Goal: Use online tool/utility: Utilize a website feature to perform a specific function

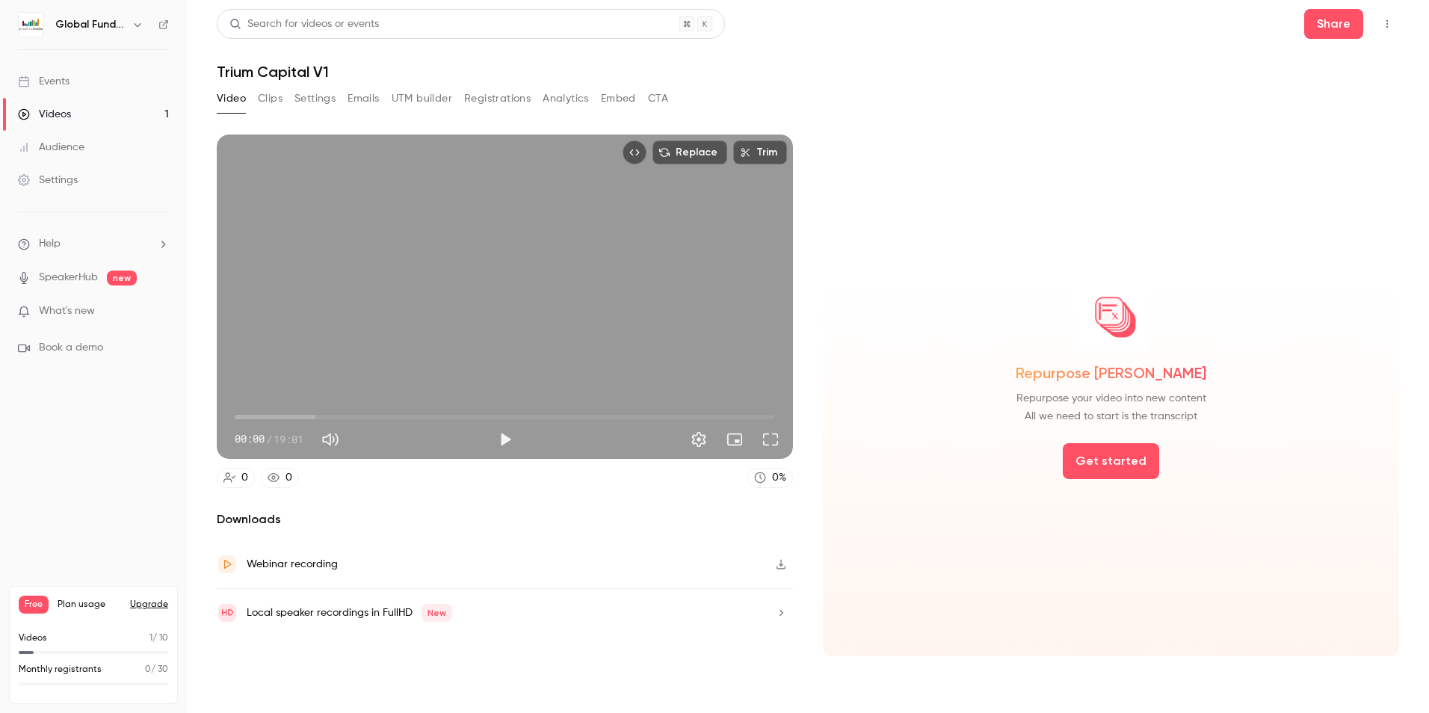
click at [265, 100] on button "Clips" at bounding box center [270, 99] width 25 height 24
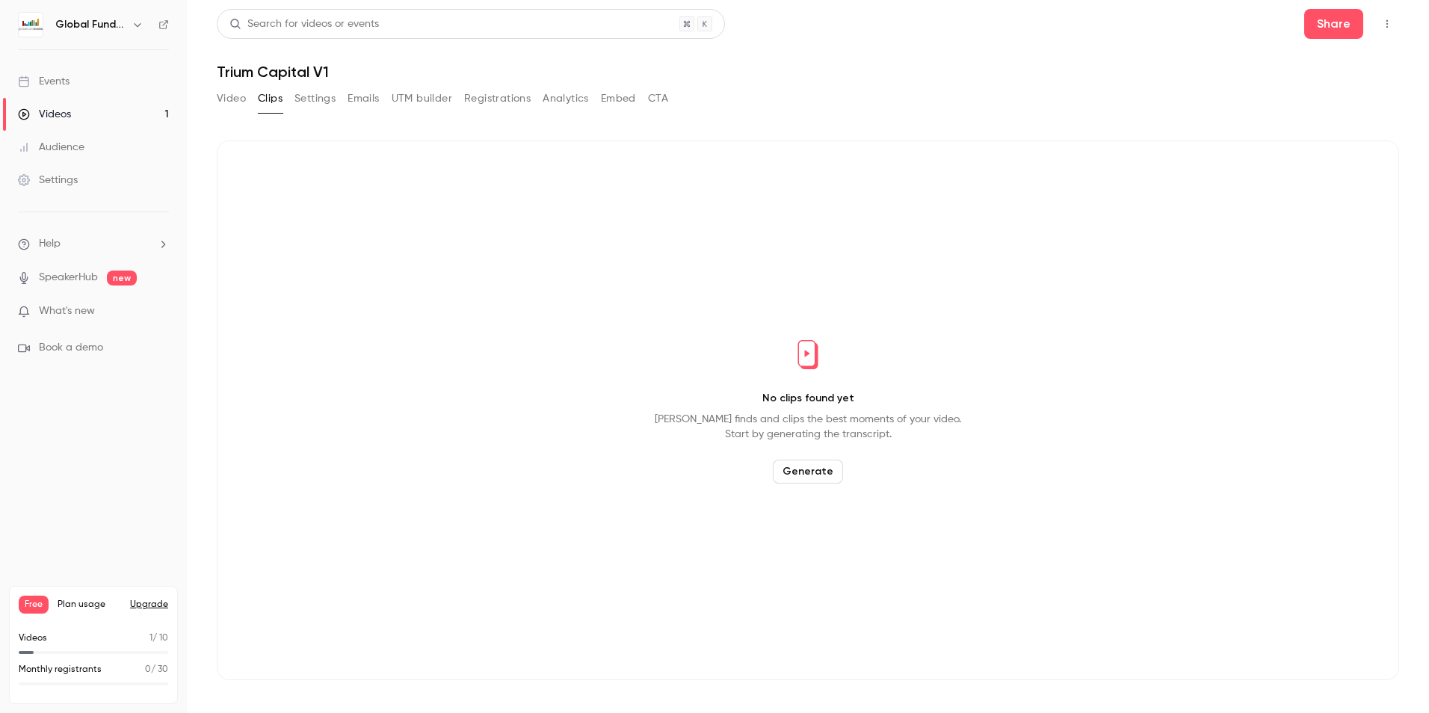
click at [806, 473] on button "Generate" at bounding box center [808, 472] width 70 height 24
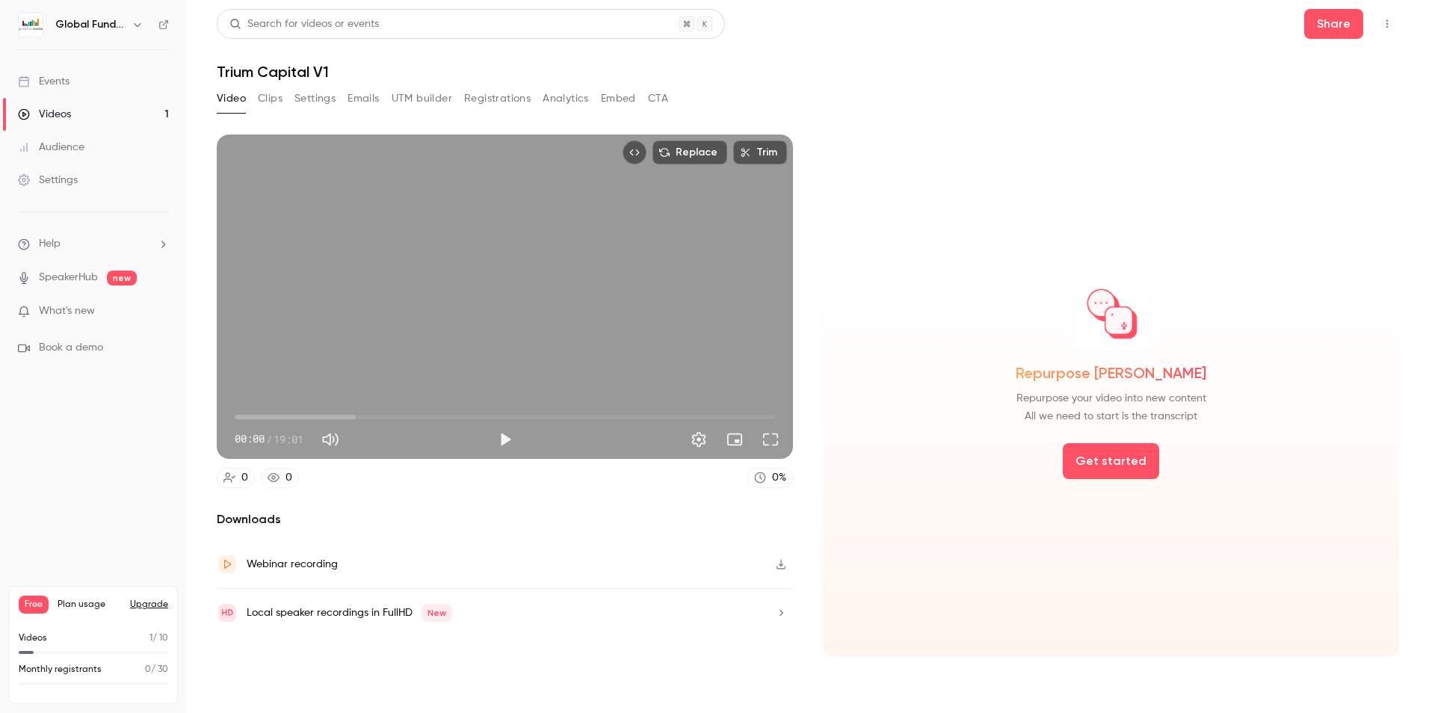
click at [273, 98] on button "Clips" at bounding box center [270, 99] width 25 height 24
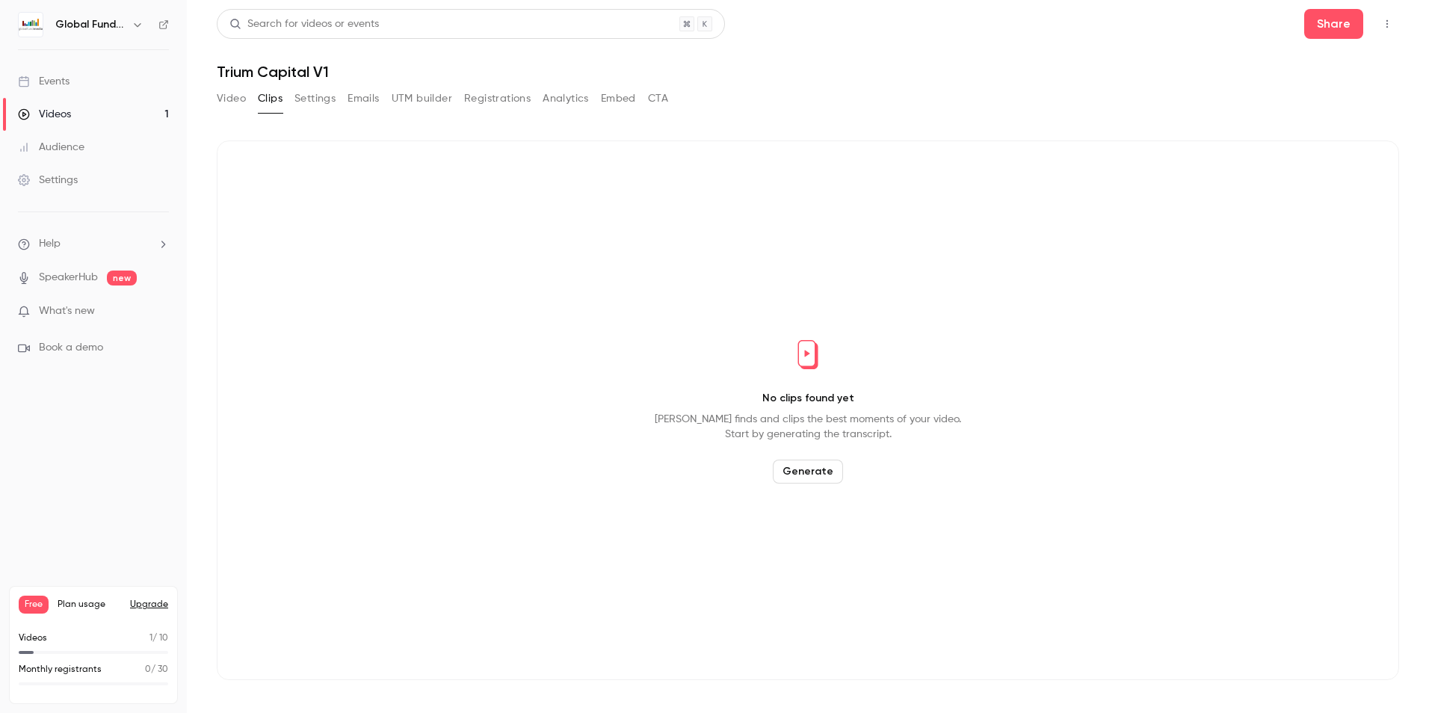
click at [232, 110] on button "Video" at bounding box center [231, 99] width 29 height 24
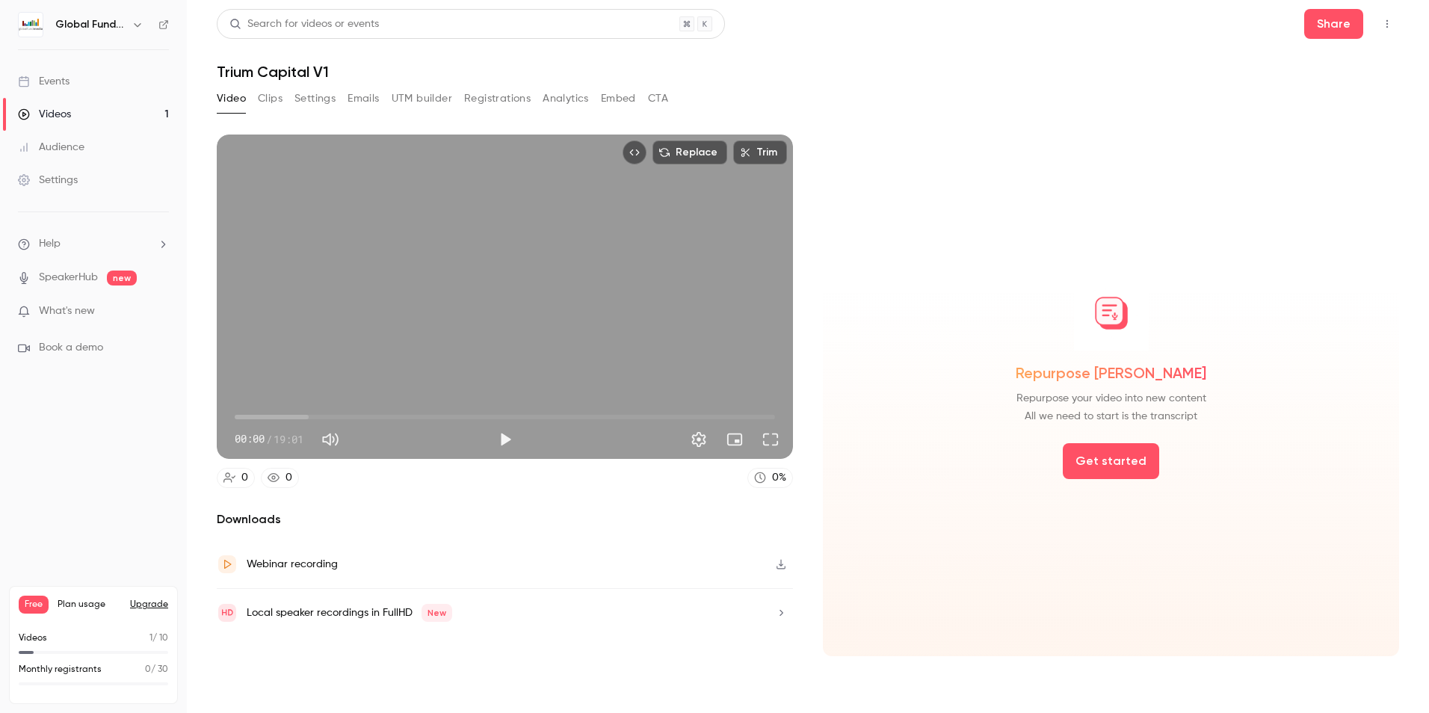
click at [244, 108] on button "Video" at bounding box center [231, 99] width 29 height 24
click at [276, 93] on button "Clips" at bounding box center [270, 99] width 25 height 24
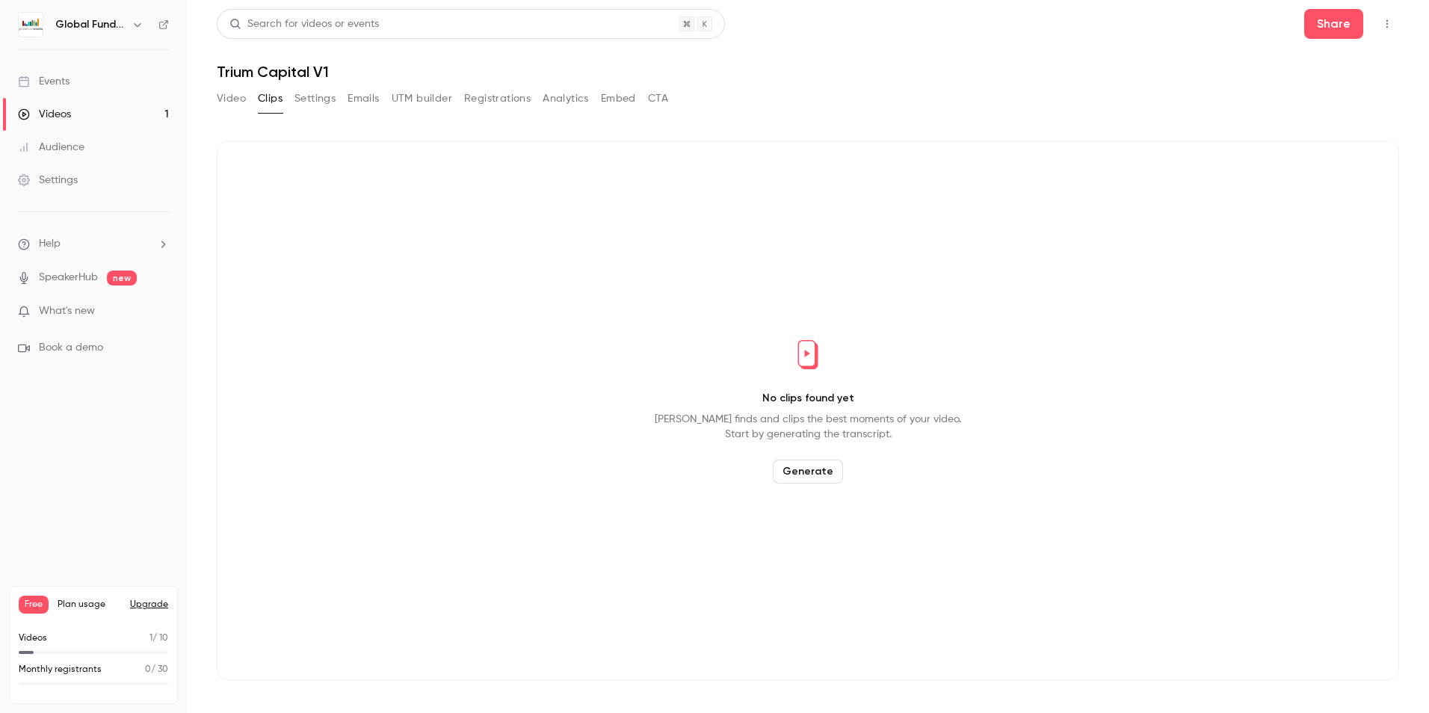
click at [818, 469] on button "Generate" at bounding box center [808, 472] width 70 height 24
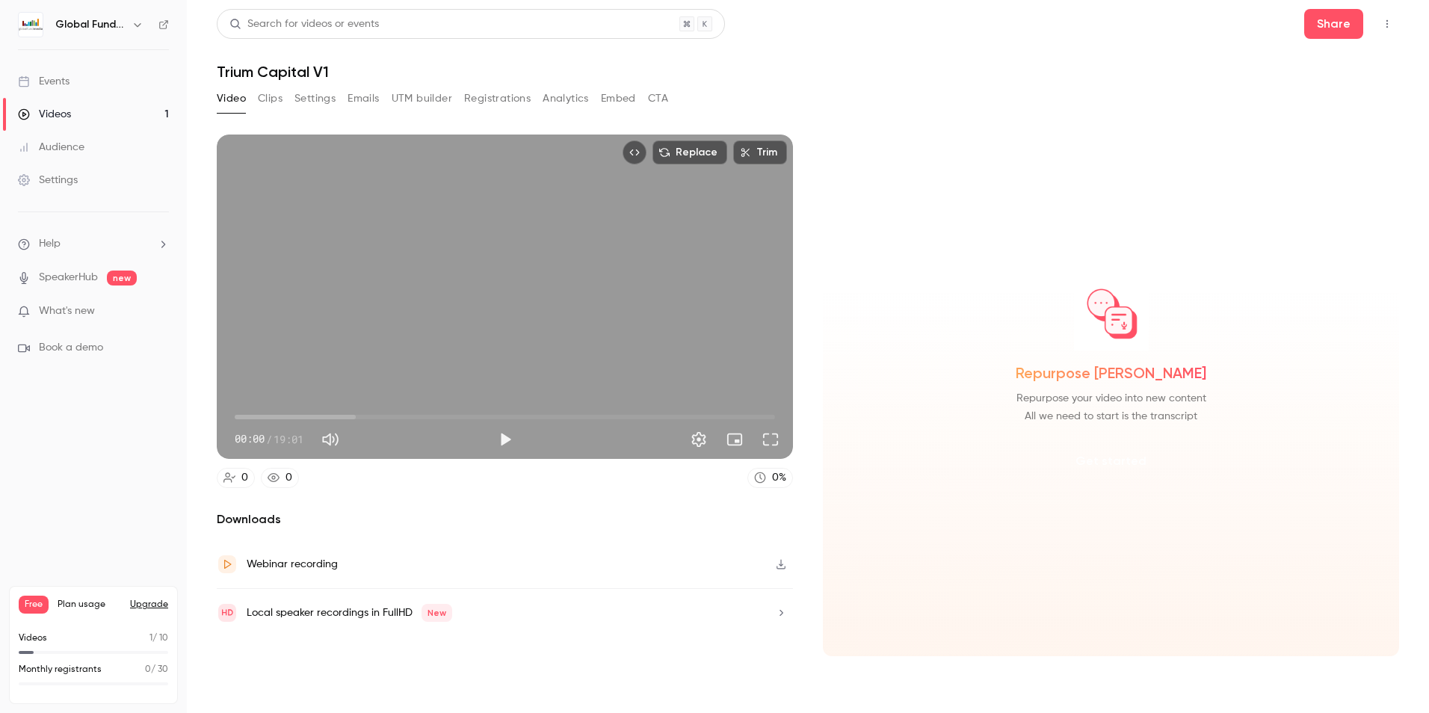
click at [1092, 459] on button "Get started" at bounding box center [1111, 461] width 96 height 36
